Goal: Find specific page/section: Find specific page/section

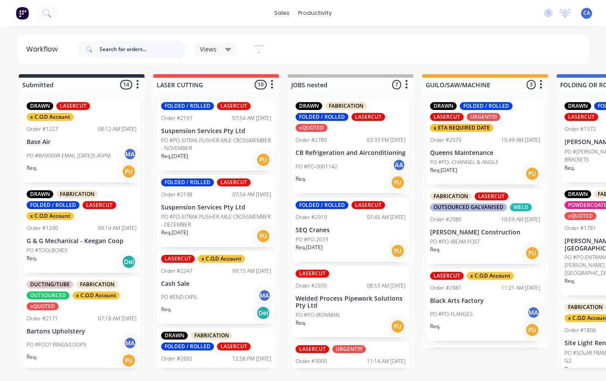
click at [133, 54] on input "text" at bounding box center [143, 49] width 86 height 17
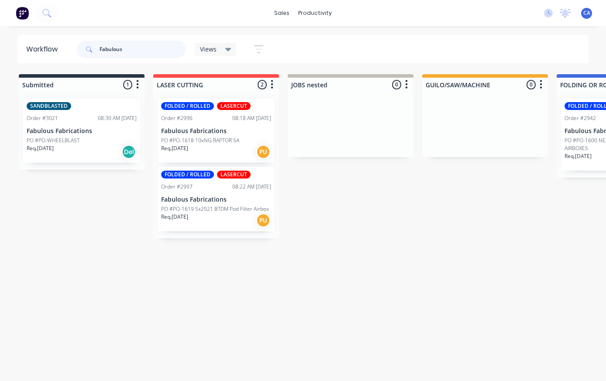
click at [146, 51] on input "Fabulous" at bounding box center [143, 49] width 86 height 17
type input "F"
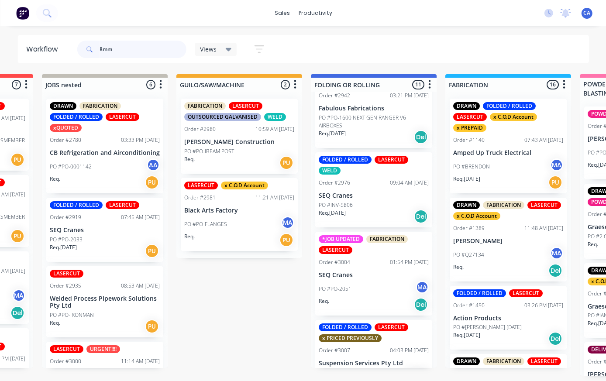
scroll to position [643, 0]
type input "8mm"
click at [387, 192] on p "SEQ Cranes" at bounding box center [373, 195] width 110 height 7
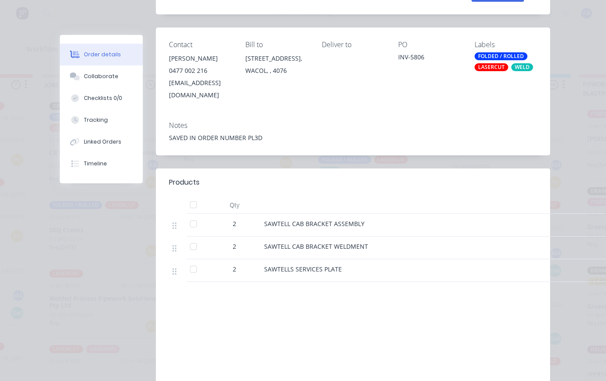
scroll to position [159, 0]
click at [119, 80] on button "Collaborate" at bounding box center [101, 77] width 83 height 22
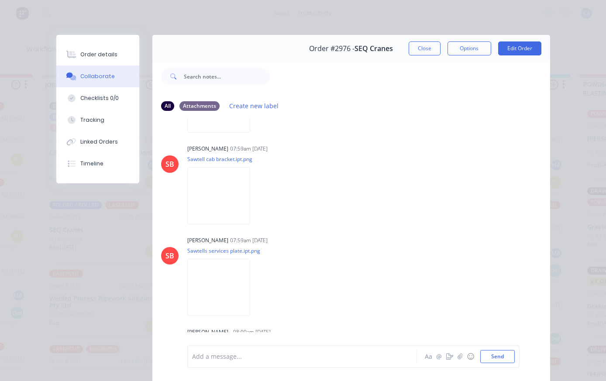
scroll to position [649, 0]
click at [250, 223] on img at bounding box center [218, 194] width 63 height 57
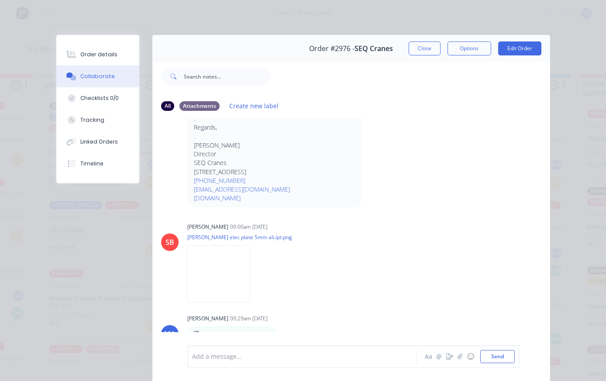
scroll to position [922, 0]
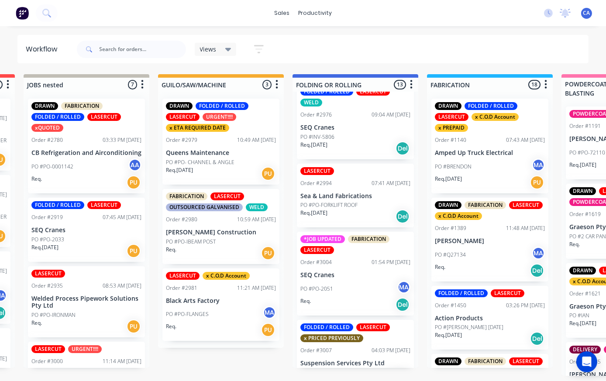
scroll to position [790, 0]
click at [363, 281] on div "PO #PO-2051 MA" at bounding box center [356, 289] width 110 height 17
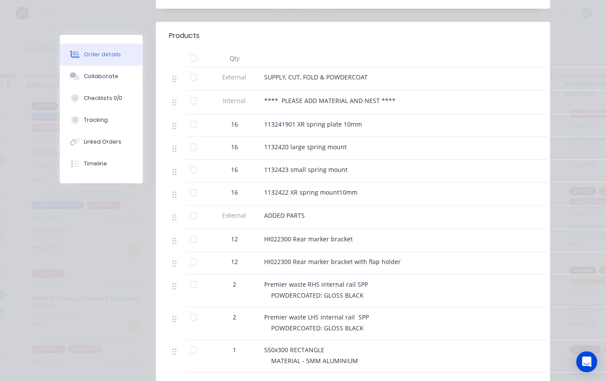
scroll to position [304, 0]
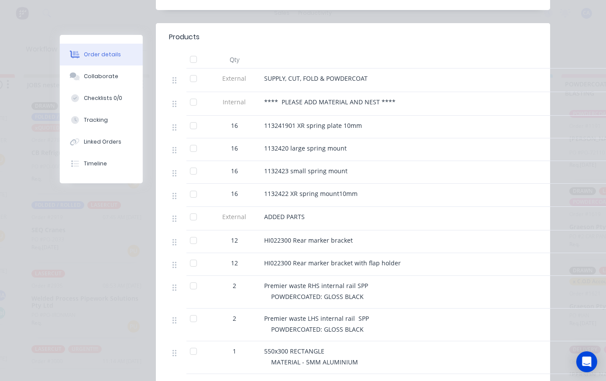
click at [118, 77] on div "Collaborate" at bounding box center [101, 77] width 35 height 8
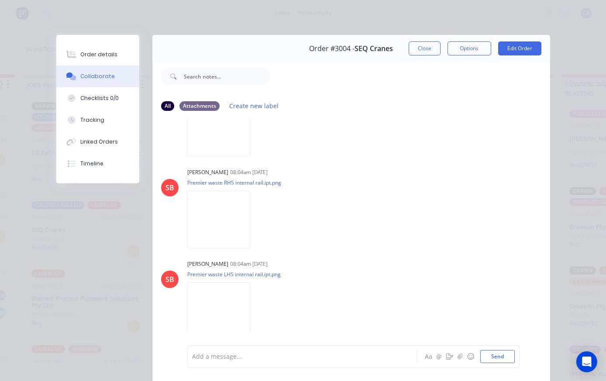
scroll to position [1216, 0]
click at [423, 55] on button "Close" at bounding box center [425, 48] width 32 height 14
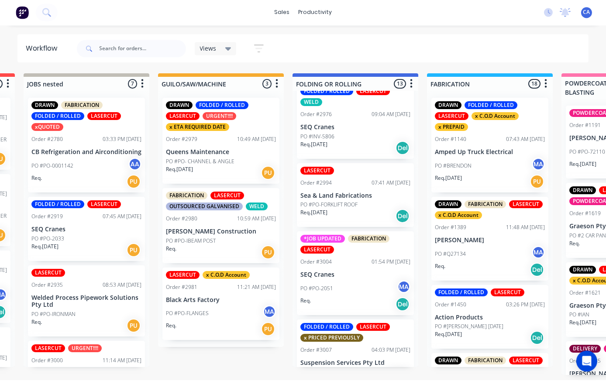
scroll to position [12, 264]
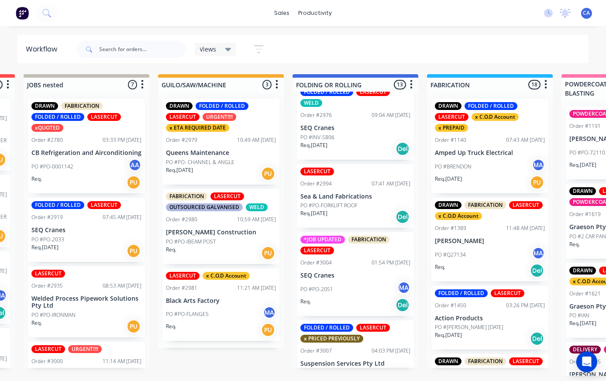
click at [378, 272] on p "SEQ Cranes" at bounding box center [356, 275] width 110 height 7
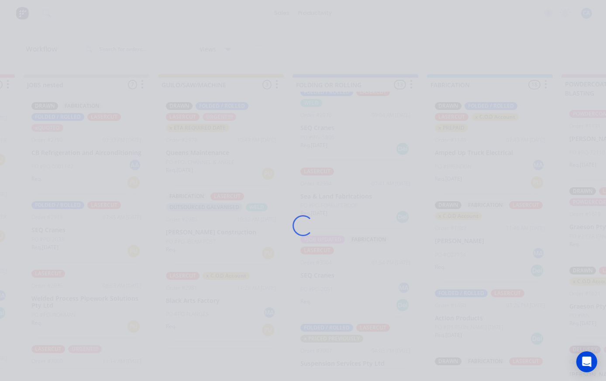
click at [378, 234] on div "Loading..." at bounding box center [304, 225] width 512 height 381
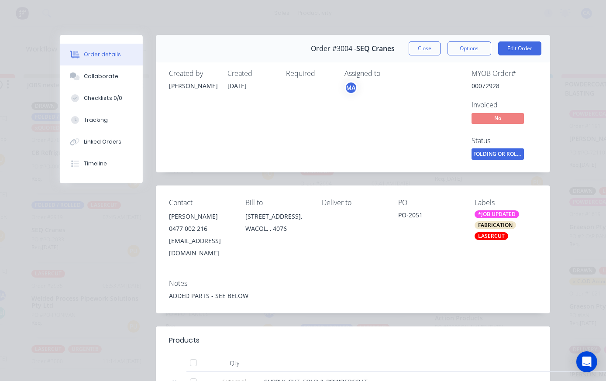
scroll to position [0, 0]
click at [422, 50] on button "Close" at bounding box center [425, 48] width 32 height 14
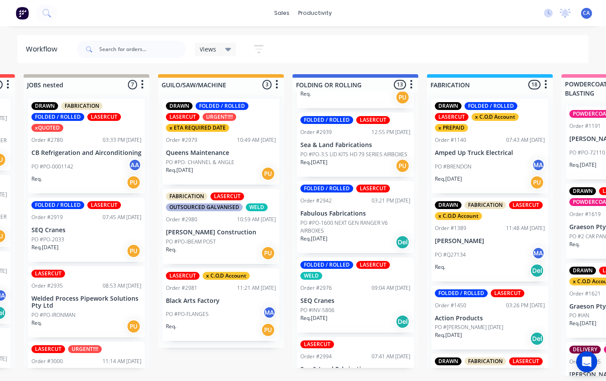
scroll to position [612, 0]
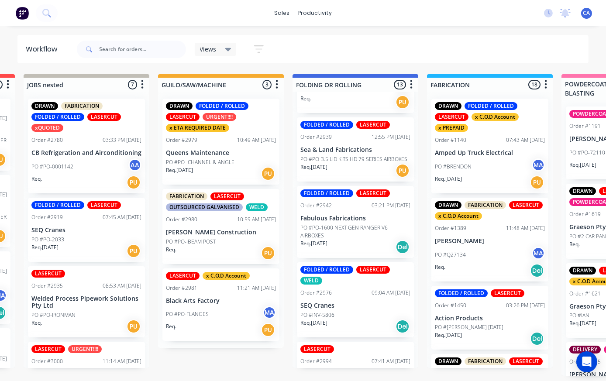
click at [371, 302] on p "SEQ Cranes" at bounding box center [356, 305] width 110 height 7
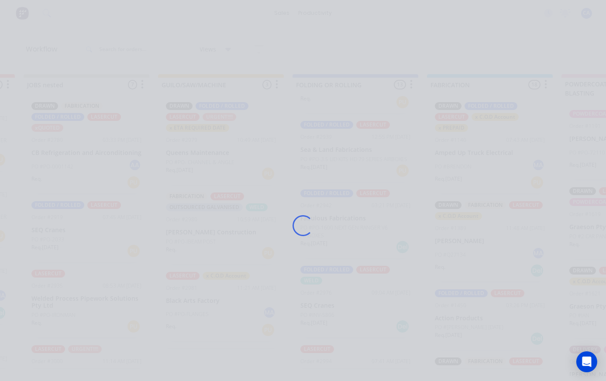
click at [371, 266] on div "Loading..." at bounding box center [304, 225] width 512 height 381
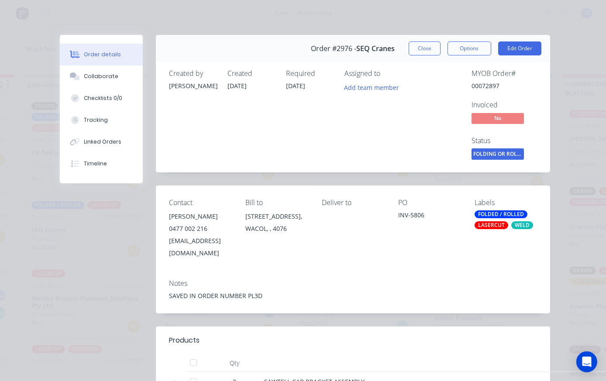
click at [122, 75] on button "Collaborate" at bounding box center [101, 77] width 83 height 22
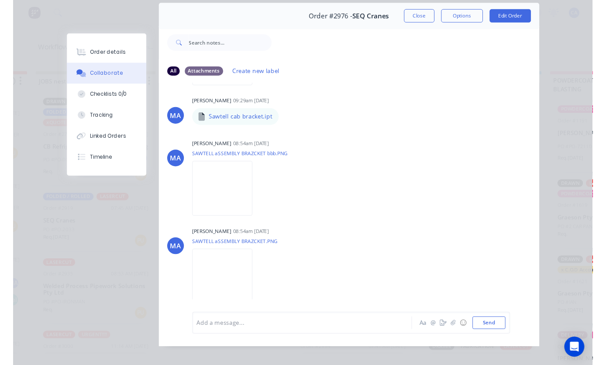
scroll to position [1084, 0]
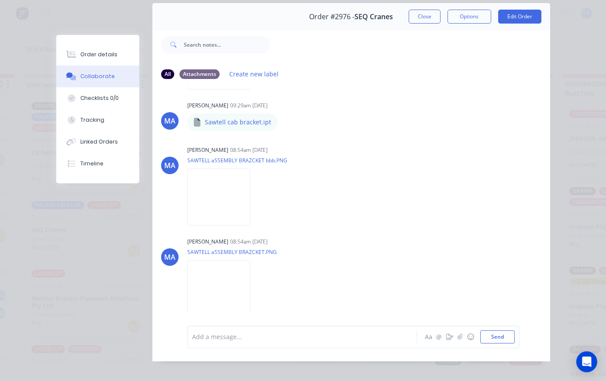
click at [215, 226] on img at bounding box center [218, 197] width 63 height 57
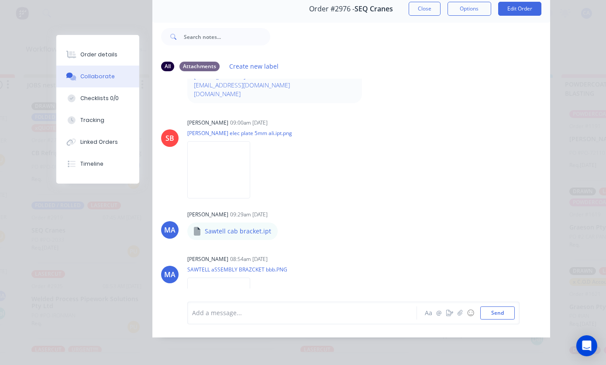
scroll to position [939, 0]
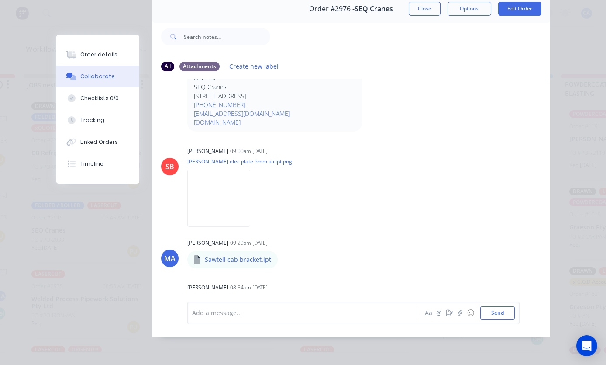
click at [250, 208] on img at bounding box center [218, 197] width 63 height 57
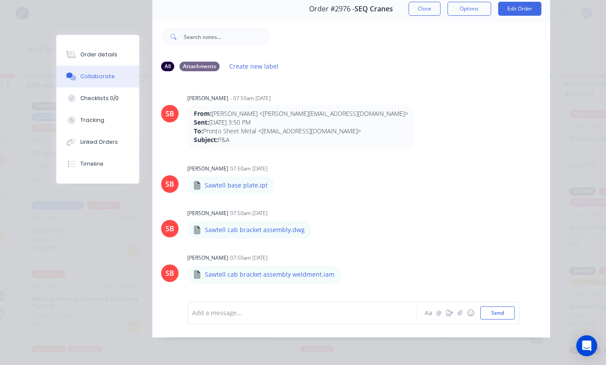
scroll to position [0, 0]
click at [530, 54] on div "All Attachments Create new label" at bounding box center [351, 66] width 398 height 24
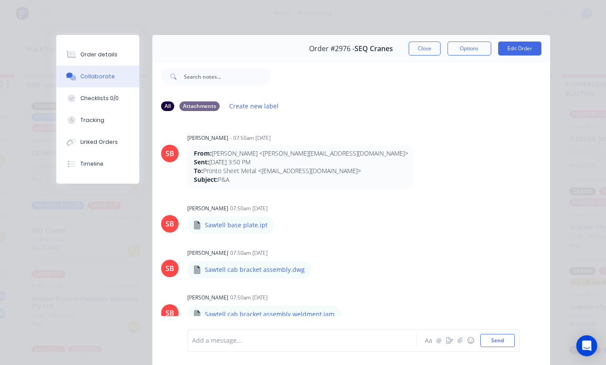
click at [426, 47] on button "Close" at bounding box center [425, 48] width 32 height 14
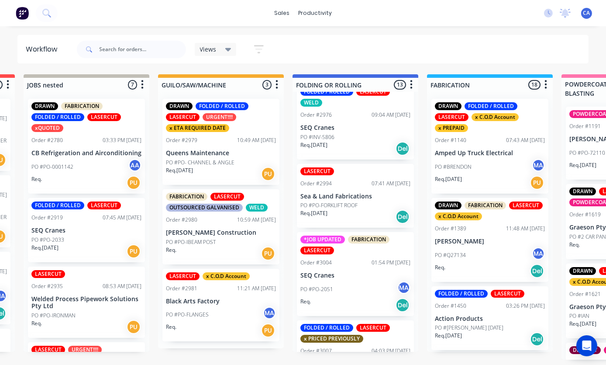
scroll to position [790, 0]
click at [361, 272] on p "SEQ Cranes" at bounding box center [356, 275] width 110 height 7
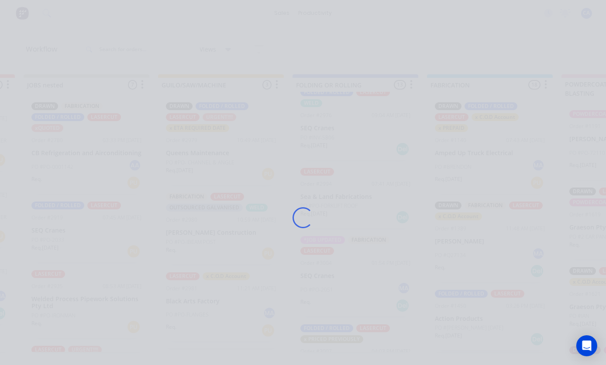
scroll to position [12, 0]
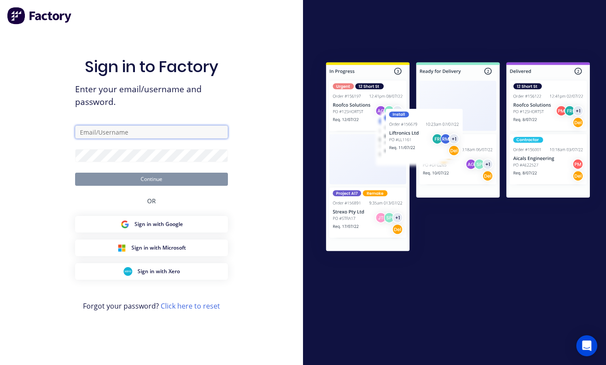
click at [211, 138] on input "text" at bounding box center [151, 131] width 153 height 13
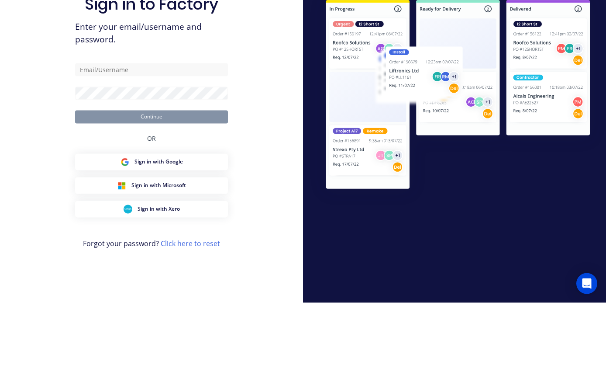
click at [174, 125] on form "Continue" at bounding box center [151, 155] width 153 height 60
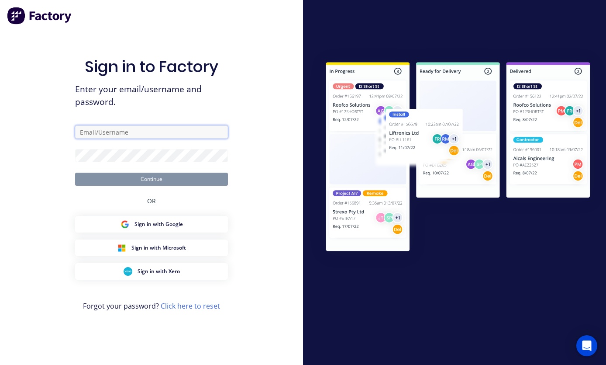
click at [149, 125] on input "text" at bounding box center [151, 131] width 153 height 13
click at [122, 125] on input "text" at bounding box center [151, 131] width 153 height 13
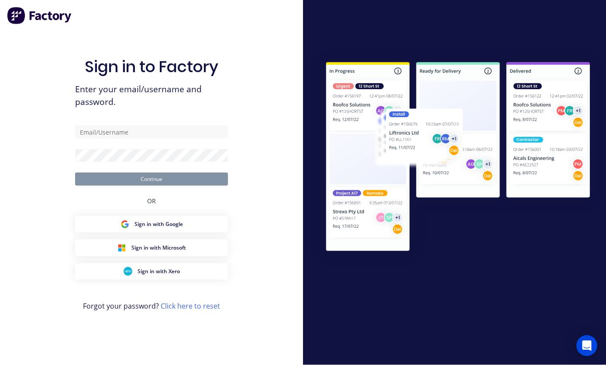
click at [55, 77] on div "Sign in to Factory Enter your email/username and password. Continue OR Sign in …" at bounding box center [151, 182] width 303 height 365
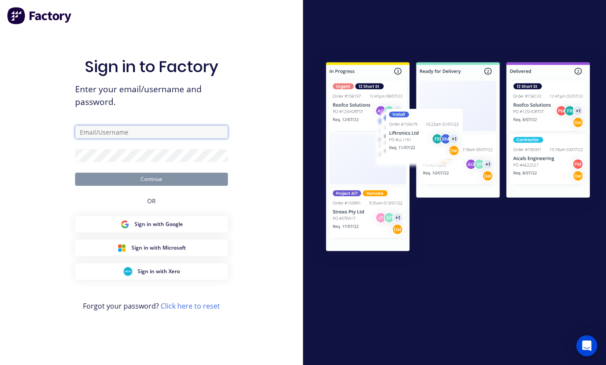
click at [98, 125] on input "text" at bounding box center [151, 131] width 153 height 13
click at [102, 125] on input "text" at bounding box center [151, 131] width 153 height 13
paste input "Chrisabrahams2003@gmail.com"
type input "Chrisabrahams2003@gmail.com"
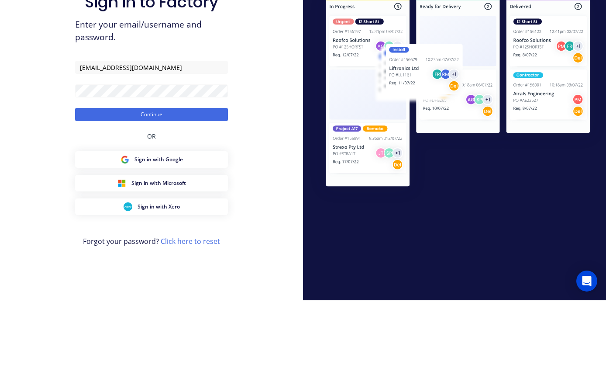
scroll to position [34, 0]
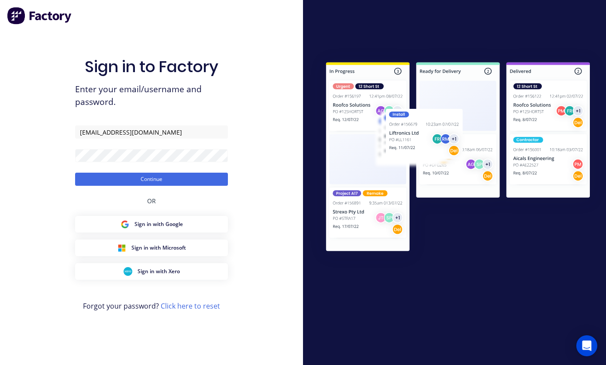
click at [224, 173] on button "Continue" at bounding box center [151, 179] width 153 height 13
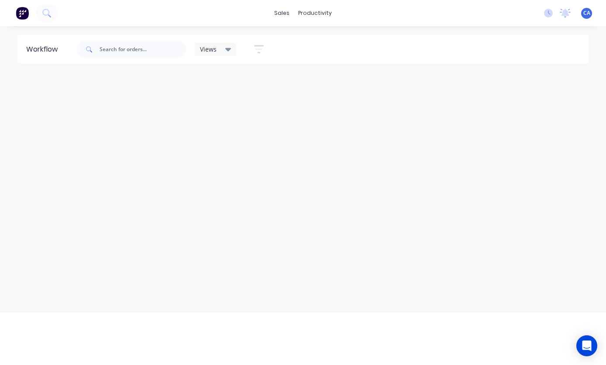
scroll to position [16, 0]
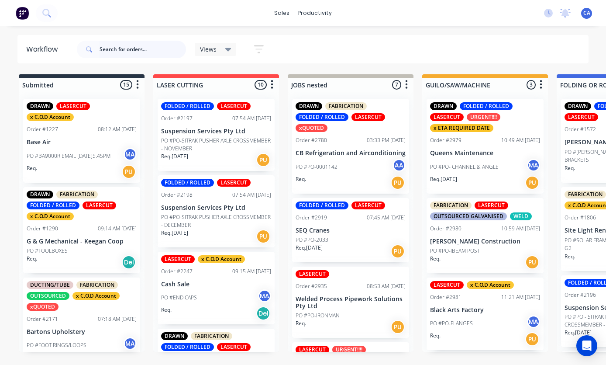
click at [132, 44] on input "text" at bounding box center [143, 49] width 86 height 17
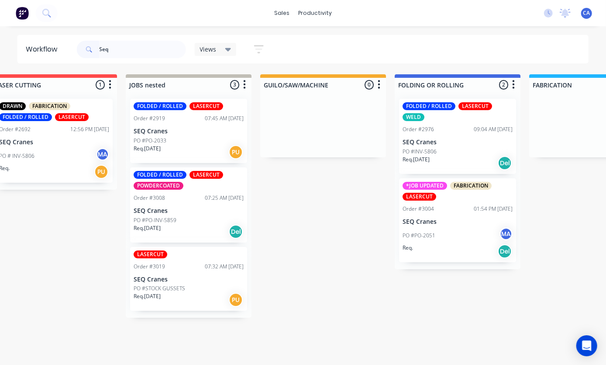
scroll to position [16, 195]
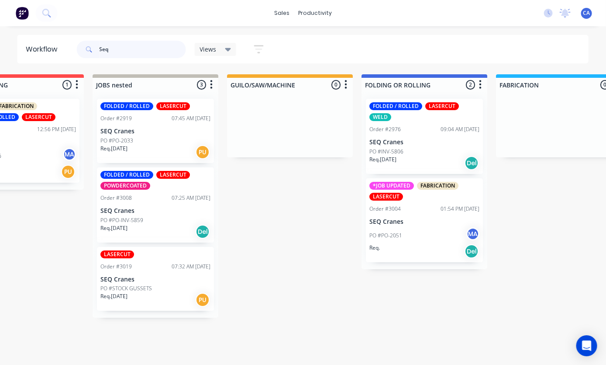
type input "Seq"
click at [427, 148] on div "PO #INV-5806" at bounding box center [425, 152] width 110 height 8
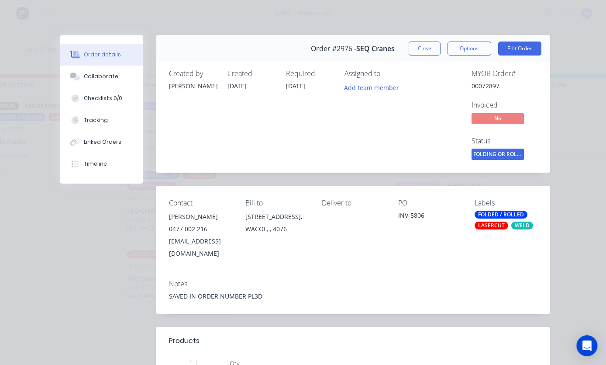
scroll to position [0, 0]
click at [420, 48] on button "Close" at bounding box center [425, 48] width 32 height 14
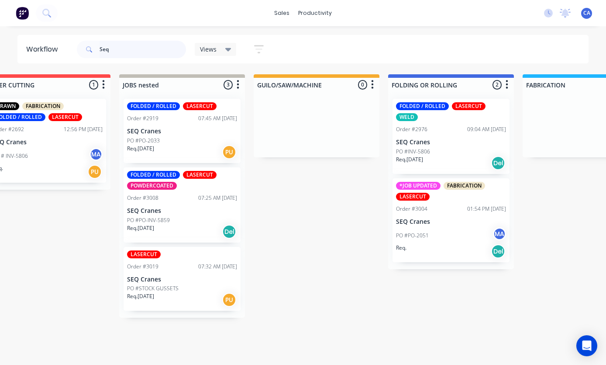
scroll to position [16, 169]
click at [453, 227] on div "PO #PO-2051 MA" at bounding box center [451, 235] width 110 height 17
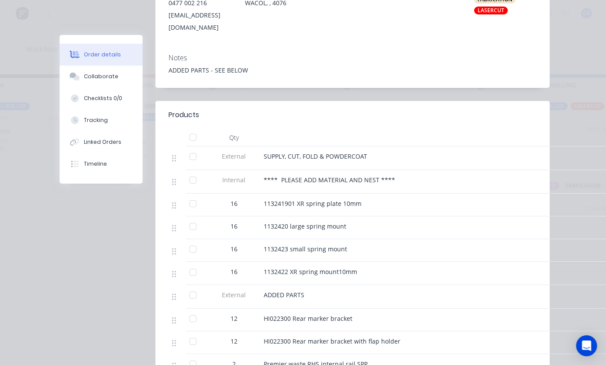
scroll to position [228, 0]
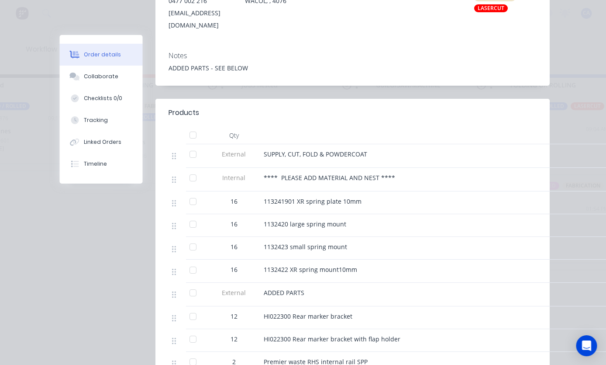
click at [100, 95] on button "Checklists 0/0" at bounding box center [101, 98] width 83 height 22
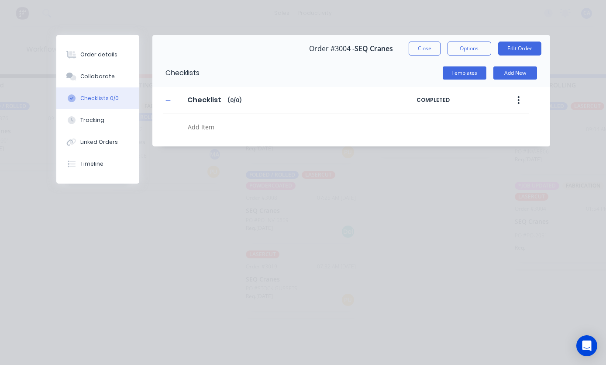
scroll to position [0, 0]
click at [121, 76] on button "Collaborate" at bounding box center [97, 77] width 83 height 22
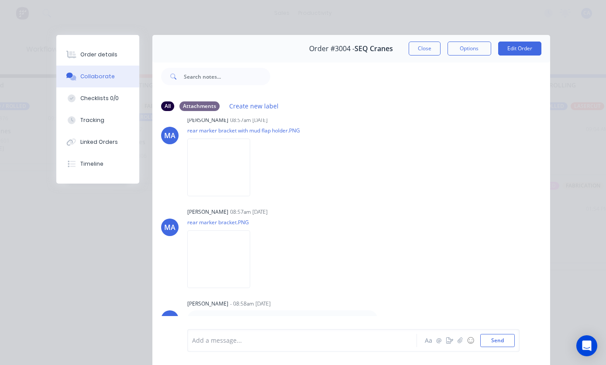
scroll to position [1439, 0]
click at [250, 194] on img at bounding box center [218, 166] width 63 height 57
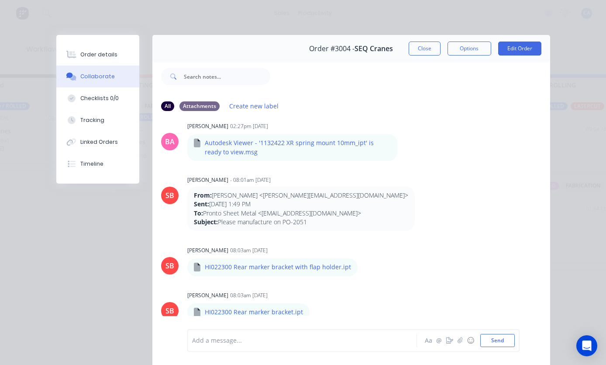
scroll to position [738, 0]
